Goal: Complete application form: Complete application form

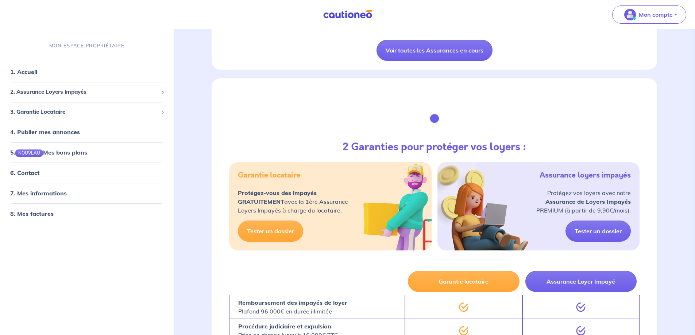
scroll to position [1131, 0]
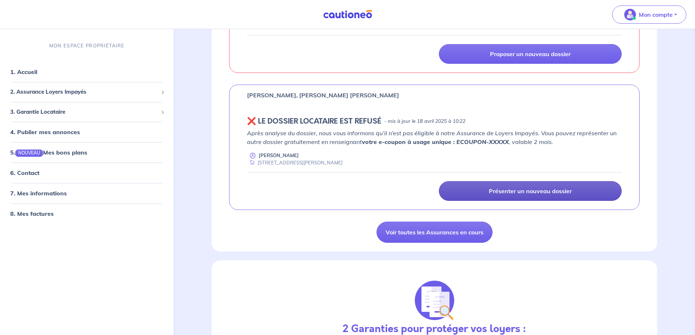
click at [520, 188] on link "Présenter un nouveau dossier" at bounding box center [530, 191] width 183 height 20
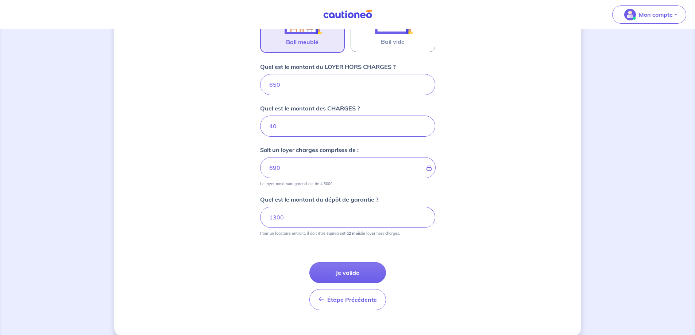
scroll to position [277, 0]
click at [363, 261] on button "Je valide" at bounding box center [347, 271] width 77 height 21
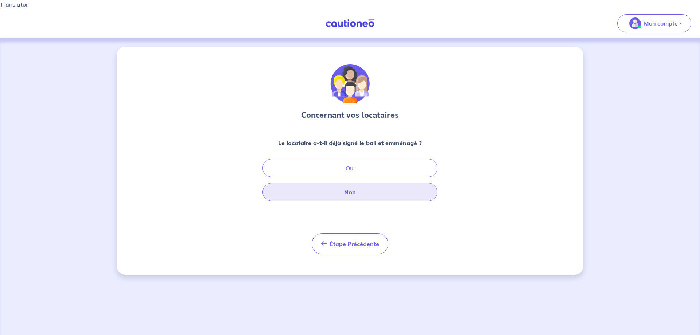
click at [353, 184] on button "Non" at bounding box center [350, 192] width 175 height 18
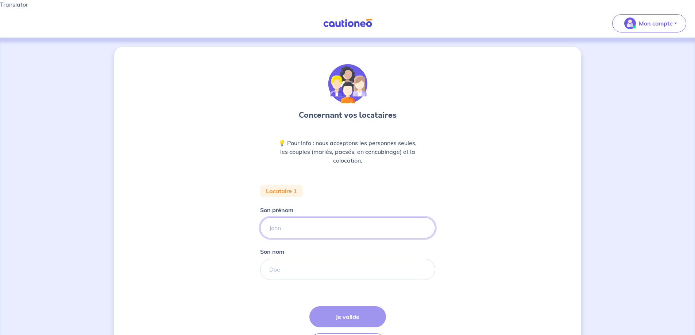
click at [324, 222] on input "Son prénom" at bounding box center [347, 227] width 175 height 21
type input "t"
type input "TOM"
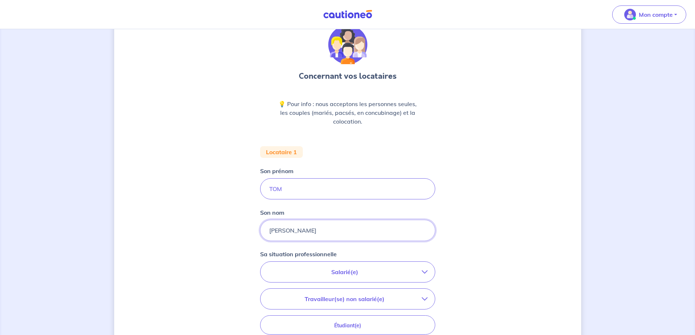
scroll to position [109, 0]
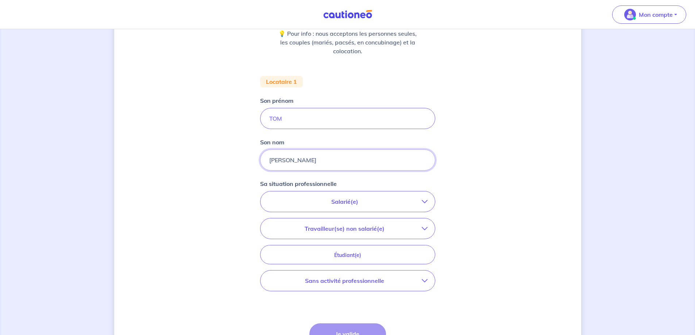
type input "[PERSON_NAME]"
click at [350, 197] on p "Salarié(e)" at bounding box center [345, 201] width 154 height 9
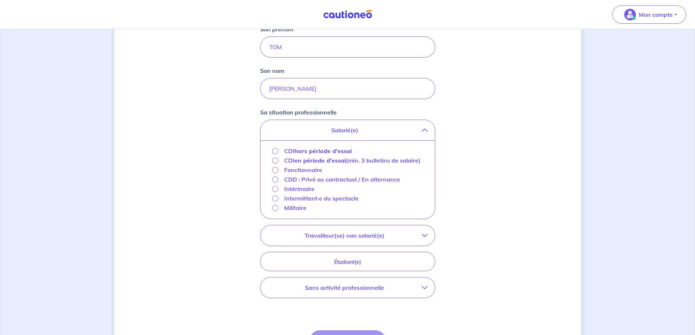
scroll to position [182, 0]
click at [341, 146] on strong "hors période d'essai" at bounding box center [322, 149] width 57 height 7
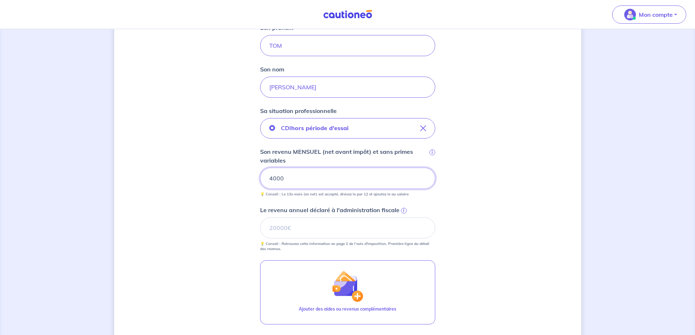
click at [273, 169] on input "4000" at bounding box center [347, 178] width 175 height 21
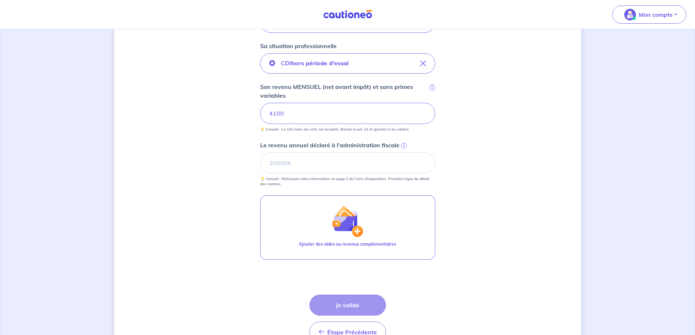
scroll to position [255, 0]
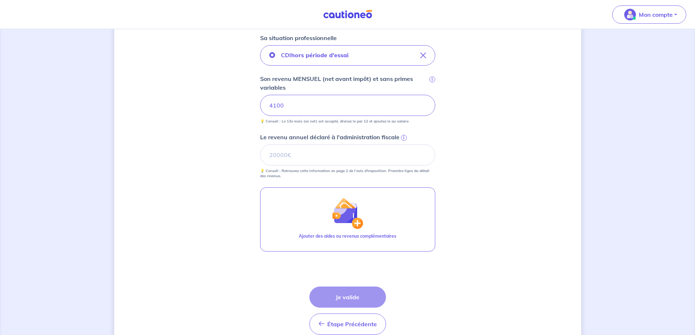
click at [306, 168] on p "💡 Conseil : Retrouvez cette information en page 2 de l’avis d'imposition. Premi…" at bounding box center [347, 173] width 175 height 10
click at [349, 292] on div "Étape Précédente Précédent Je valide Je valide" at bounding box center [347, 311] width 77 height 48
click at [301, 148] on input "Le revenu annuel déclaré à l'administration fiscale i" at bounding box center [347, 154] width 175 height 21
click at [404, 135] on span "i" at bounding box center [404, 138] width 6 height 6
click at [404, 144] on input "Le revenu annuel déclaré à l'administration fiscale i" at bounding box center [347, 154] width 175 height 21
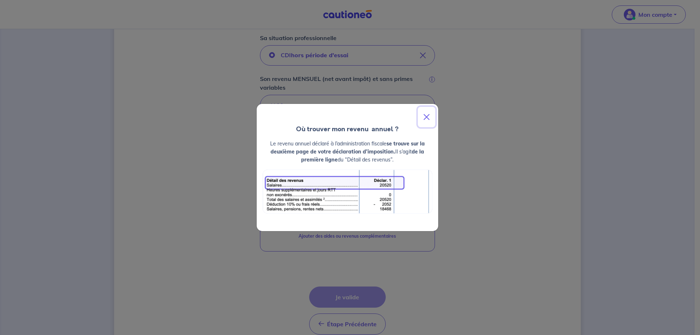
click at [427, 119] on button "Close" at bounding box center [427, 117] width 18 height 20
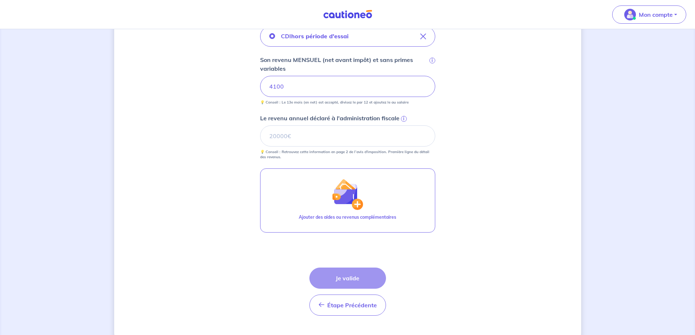
scroll to position [281, 0]
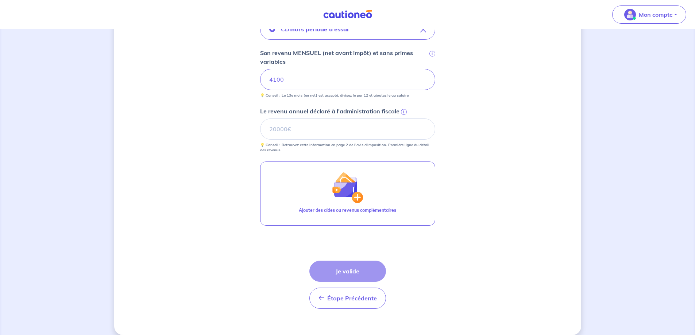
click at [353, 262] on div "Étape Précédente Précédent Je valide Je valide" at bounding box center [347, 285] width 77 height 48
click at [280, 119] on input "Le revenu annuel déclaré à l'administration fiscale i" at bounding box center [347, 129] width 175 height 21
type input "25000"
click at [347, 266] on button "Je valide" at bounding box center [347, 271] width 77 height 21
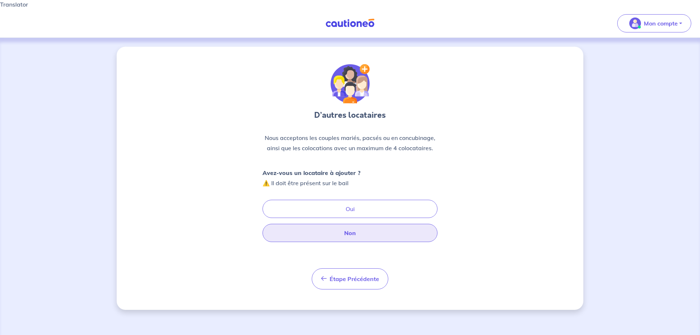
click at [350, 227] on button "Non" at bounding box center [350, 233] width 175 height 18
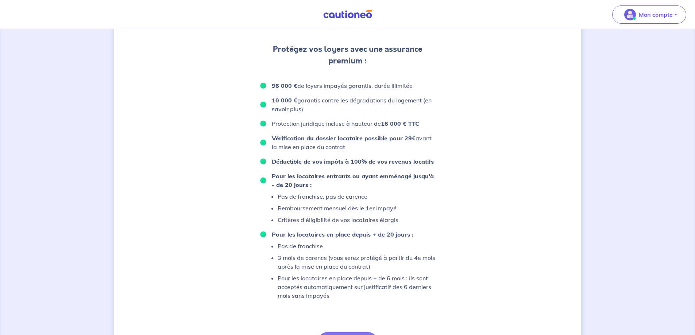
scroll to position [429, 0]
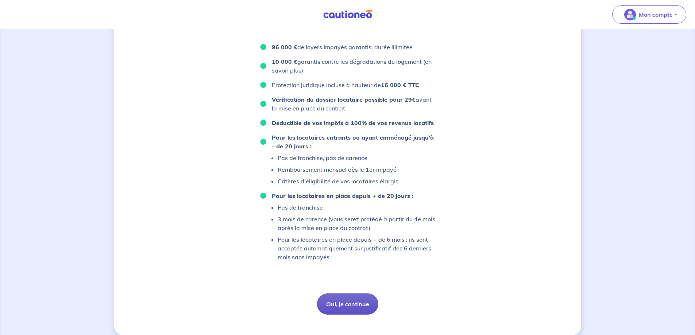
click at [369, 294] on button "Oui, je continue" at bounding box center [347, 304] width 61 height 21
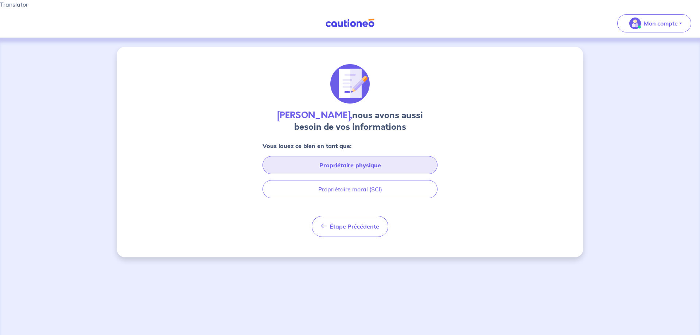
click at [370, 159] on button "Propriétaire physique" at bounding box center [350, 165] width 175 height 18
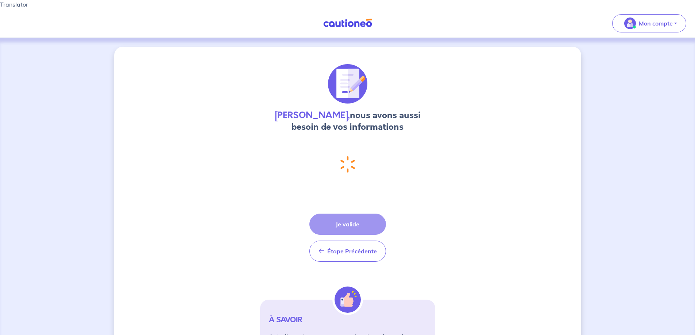
select select "FR"
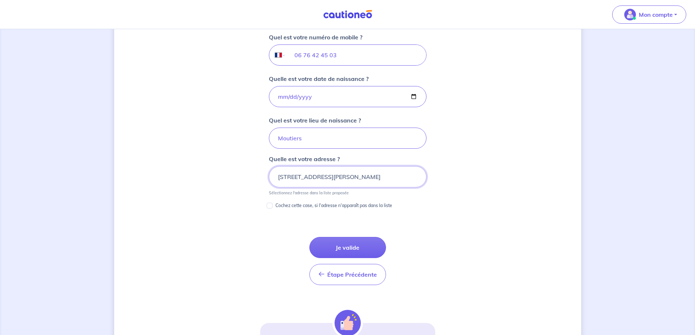
scroll to position [302, 0]
click at [348, 239] on button "Je valide" at bounding box center [347, 246] width 77 height 21
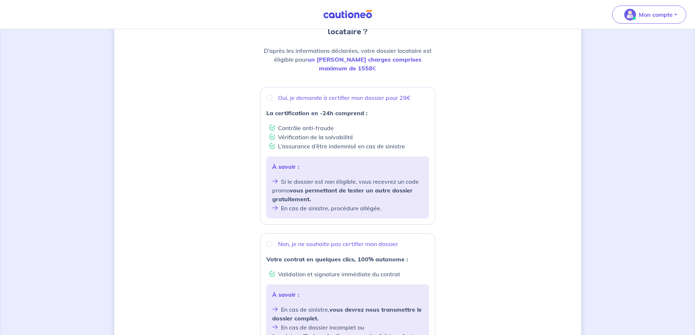
scroll to position [36, 0]
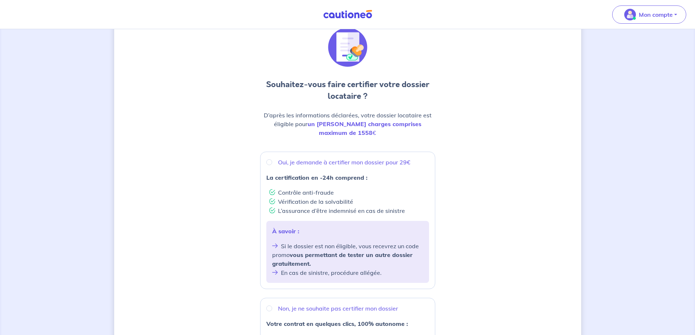
click at [284, 158] on p "Oui, je demande à certifier mon dossier pour 29€" at bounding box center [344, 162] width 132 height 9
click at [272, 159] on input "Oui, je demande à certifier mon dossier pour 29€" at bounding box center [269, 162] width 6 height 6
radio input "true"
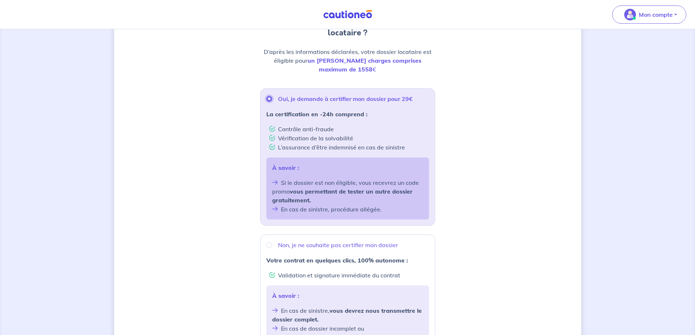
scroll to position [182, 0]
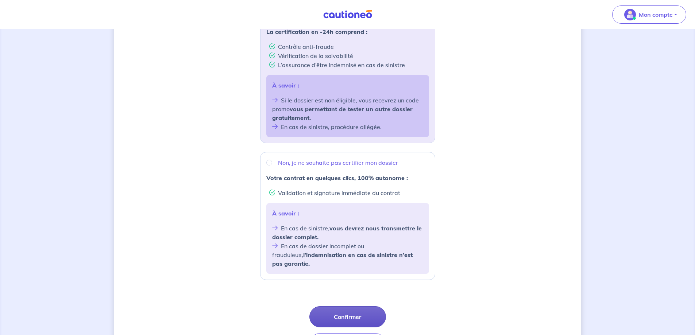
click at [345, 306] on button "Confirmer" at bounding box center [347, 316] width 77 height 21
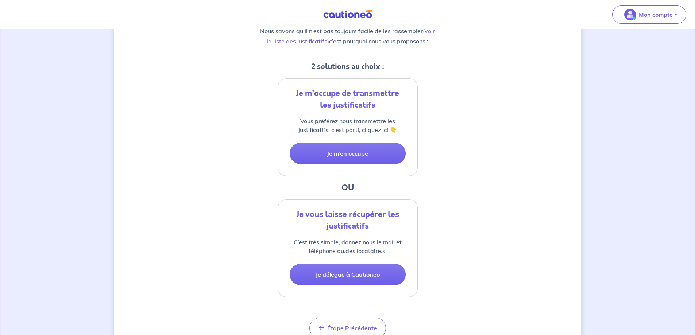
scroll to position [159, 0]
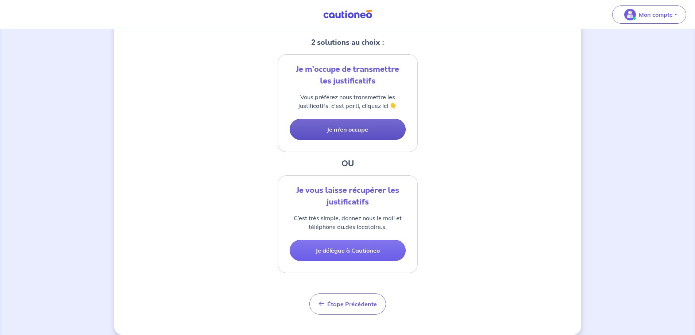
click at [350, 121] on button "Je m’en occupe" at bounding box center [348, 129] width 116 height 21
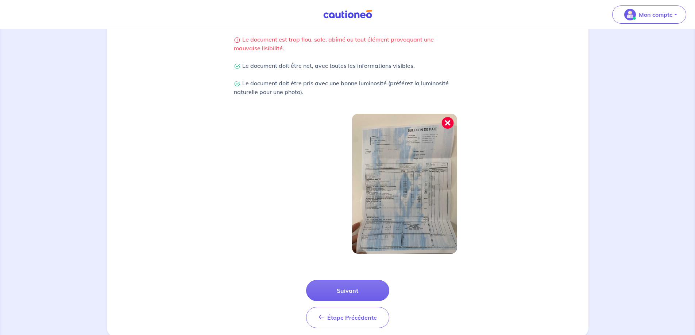
scroll to position [187, 0]
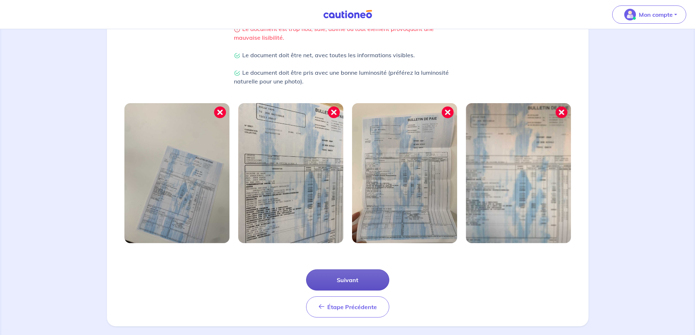
click at [350, 271] on button "Suivant" at bounding box center [347, 279] width 83 height 21
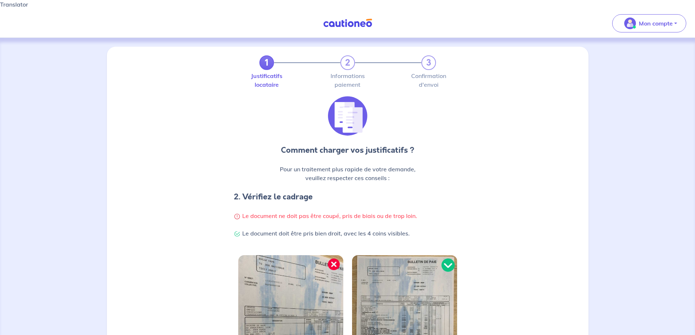
scroll to position [146, 0]
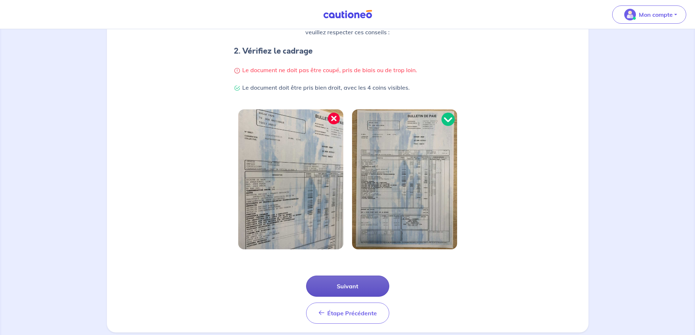
click at [359, 276] on button "Suivant" at bounding box center [347, 286] width 83 height 21
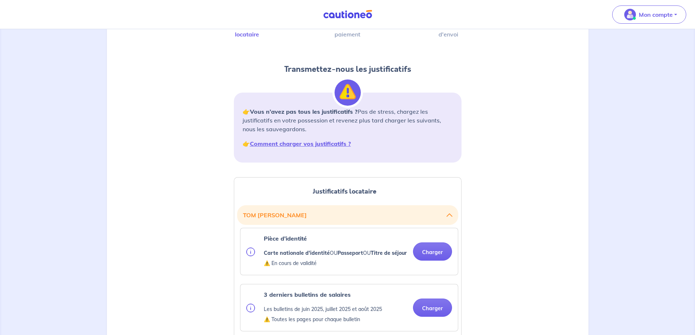
scroll to position [146, 0]
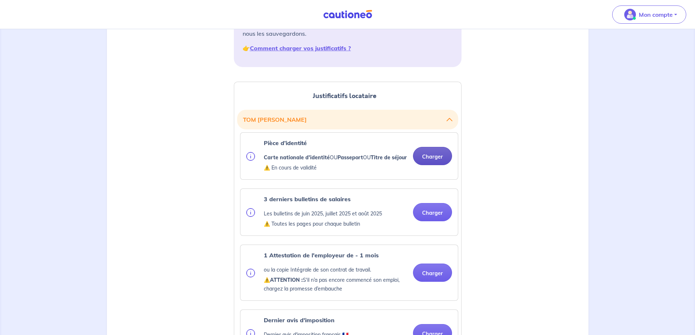
click at [432, 154] on button "Charger" at bounding box center [432, 156] width 39 height 18
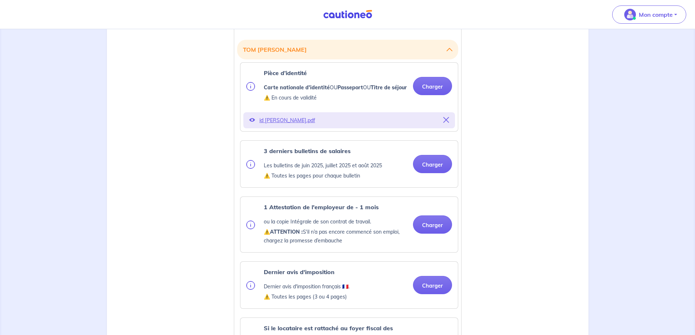
scroll to position [219, 0]
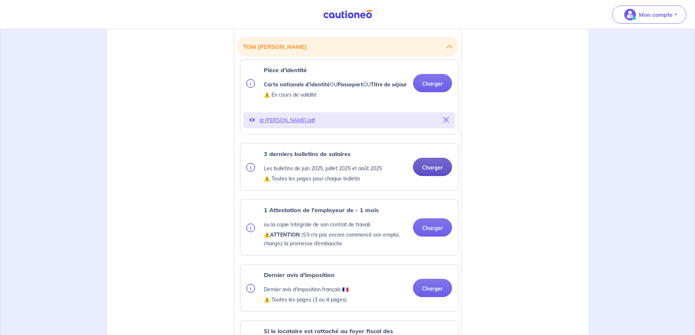
click at [434, 167] on button "Charger" at bounding box center [432, 167] width 39 height 18
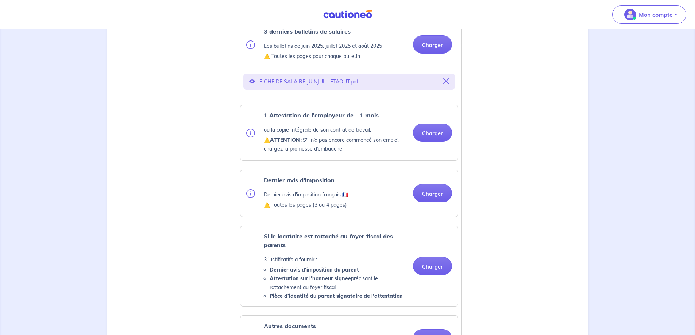
scroll to position [328, 0]
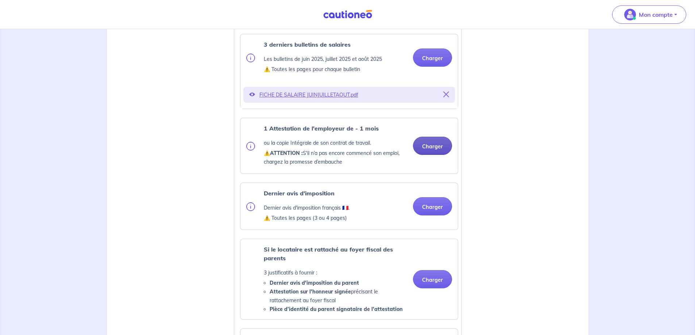
click at [435, 150] on button "Charger" at bounding box center [432, 146] width 39 height 18
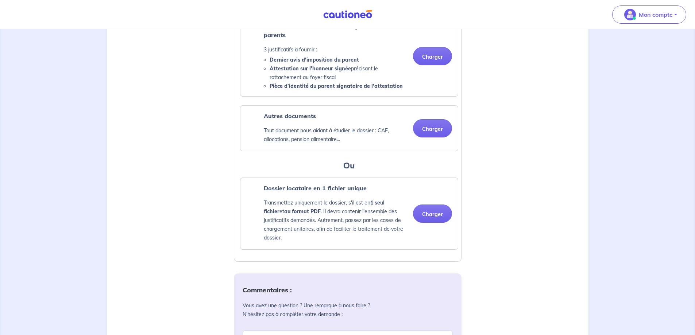
scroll to position [583, 0]
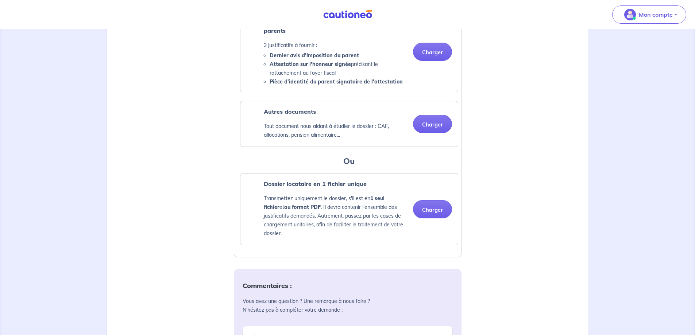
click at [358, 128] on p "Tout document nous aidant à étudier le dossier : CAF, allocations, pension alim…" at bounding box center [335, 131] width 143 height 18
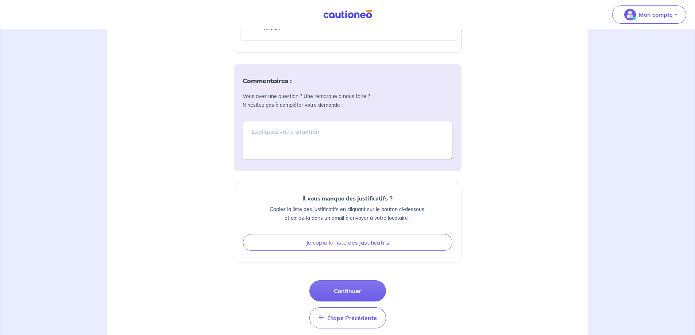
scroll to position [799, 0]
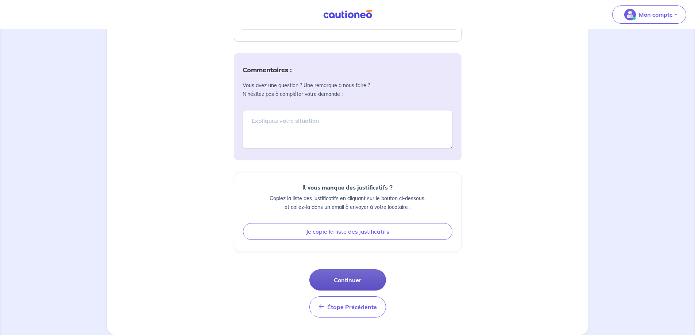
click at [350, 279] on button "Continuer" at bounding box center [347, 279] width 77 height 21
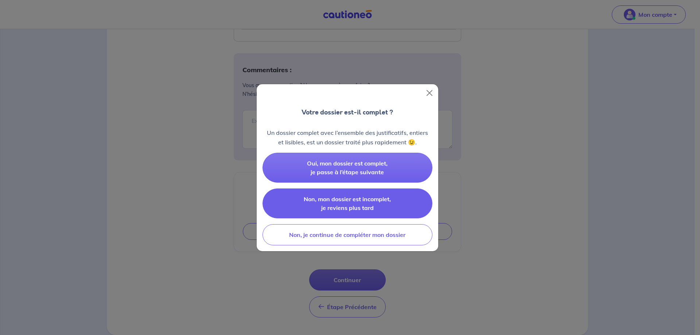
click at [366, 202] on span "Non, mon dossier est incomplet, je reviens plus tard" at bounding box center [347, 203] width 87 height 16
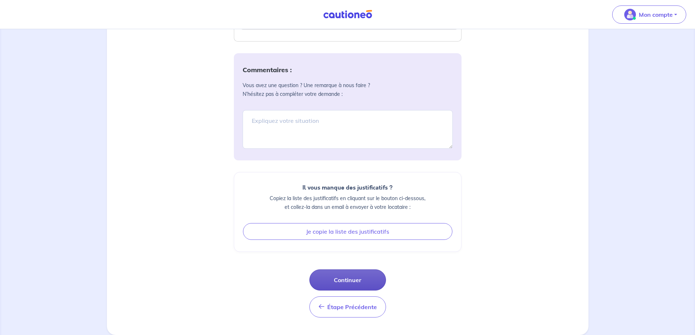
click at [369, 279] on button "Continuer" at bounding box center [347, 279] width 77 height 21
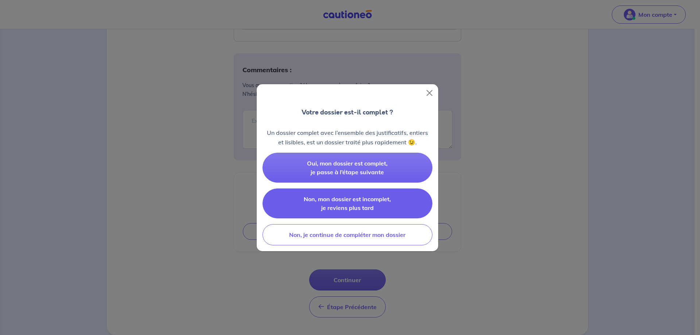
click at [372, 203] on button "Non, mon dossier est incomplet, je reviens plus tard" at bounding box center [348, 204] width 170 height 30
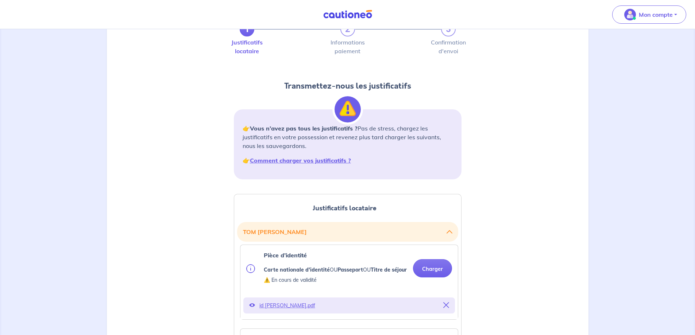
scroll to position [0, 0]
